Goal: Unclear

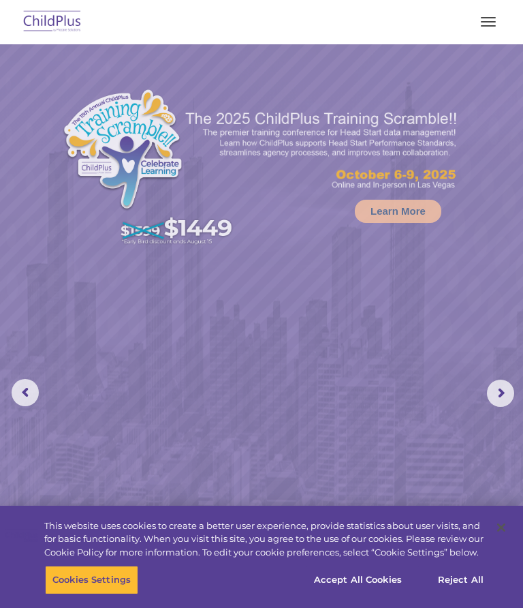
select select "MEDIUM"
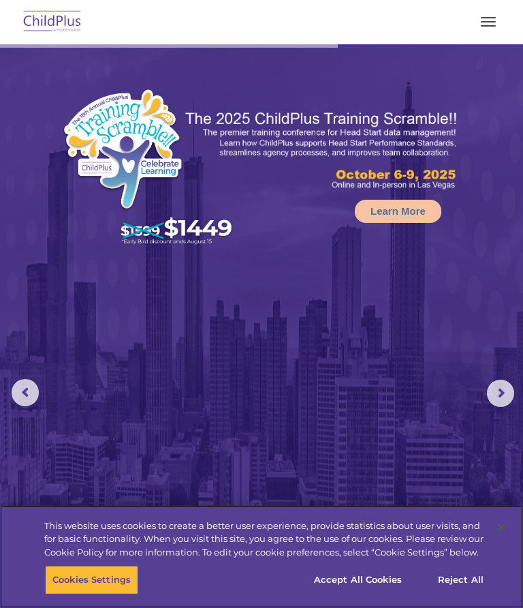
click at [364, 576] on button "Accept All Cookies" at bounding box center [358, 580] width 103 height 29
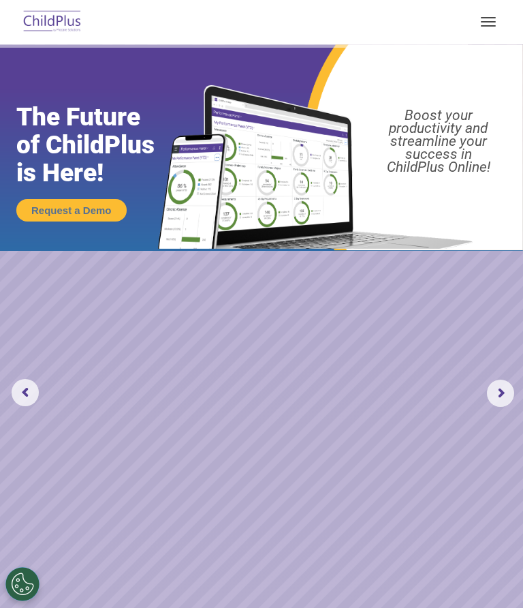
click at [481, 23] on button "button" at bounding box center [488, 22] width 29 height 22
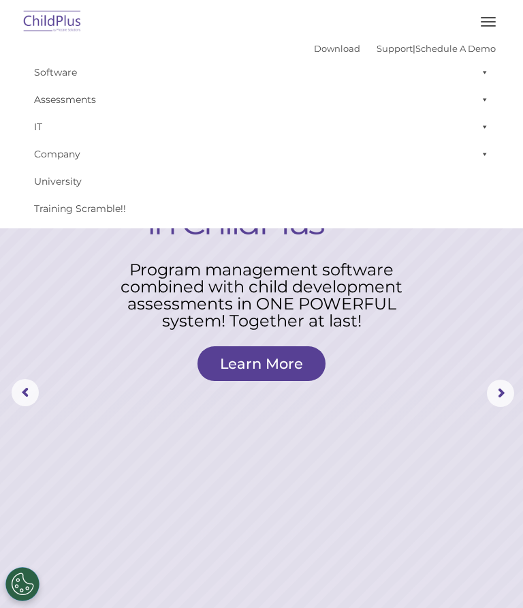
click at [446, 301] on rs-layer at bounding box center [261, 393] width 523 height 698
click at [487, 16] on button "button" at bounding box center [488, 22] width 29 height 22
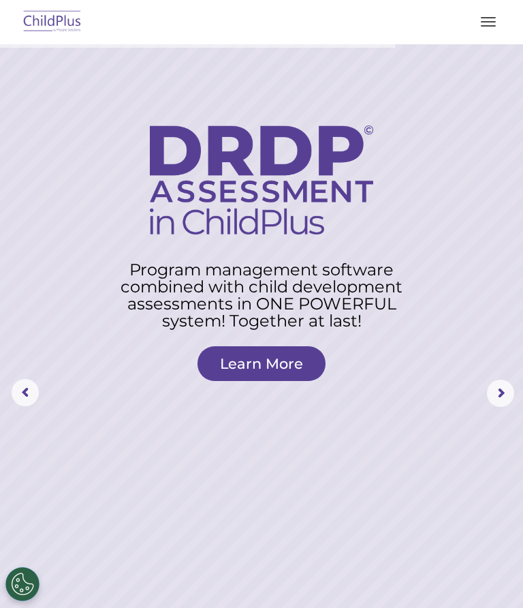
click at [483, 21] on span "button" at bounding box center [488, 21] width 15 height 1
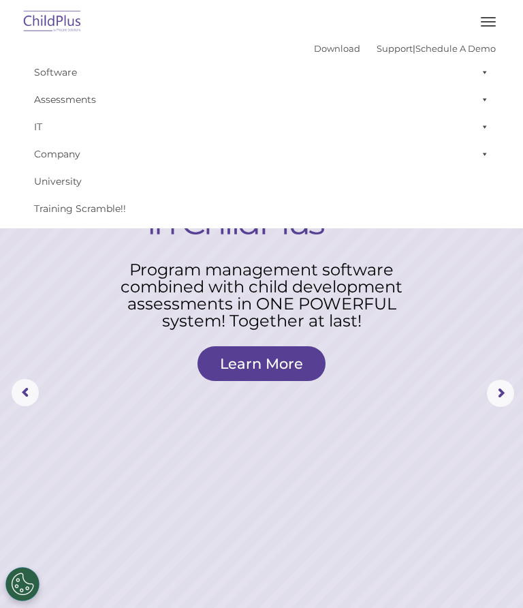
click at [450, 243] on rs-layer at bounding box center [261, 393] width 523 height 698
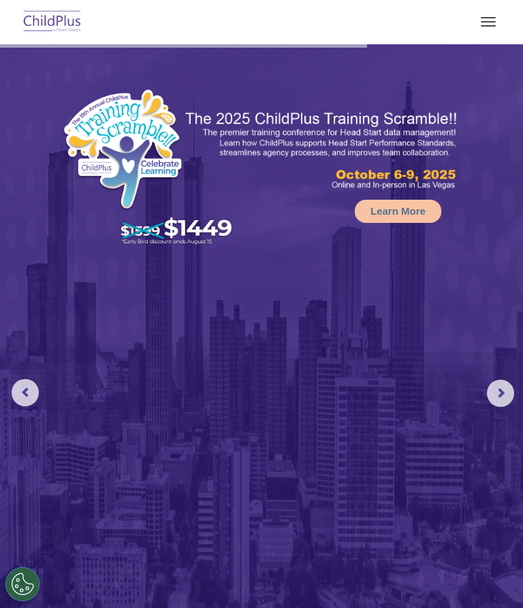
select select "MEDIUM"
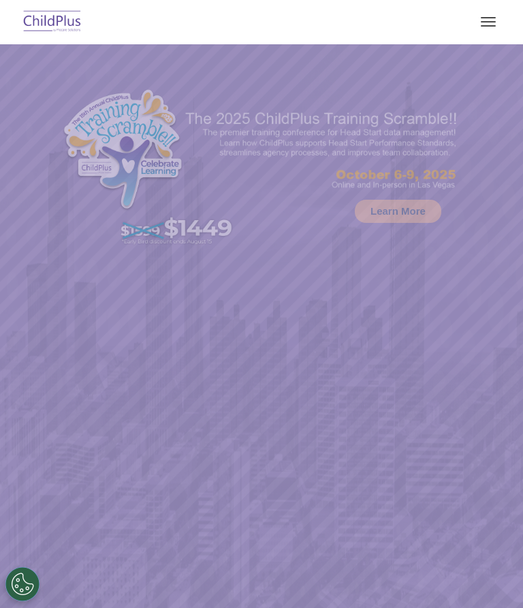
select select "MEDIUM"
